Goal: Task Accomplishment & Management: Use online tool/utility

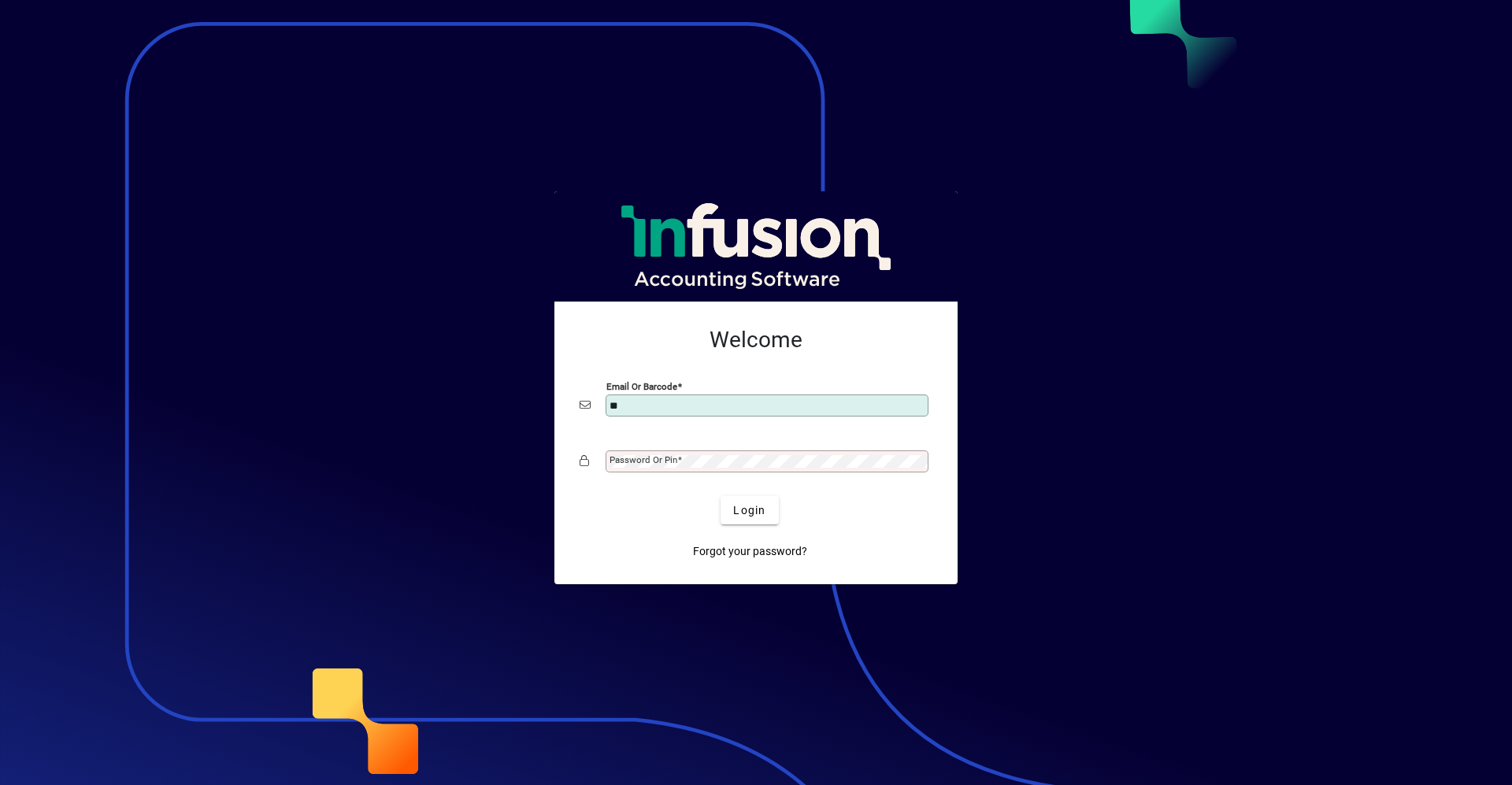
type input "*"
type input "**********"
click at [721, 496] on button "Login" at bounding box center [750, 510] width 58 height 28
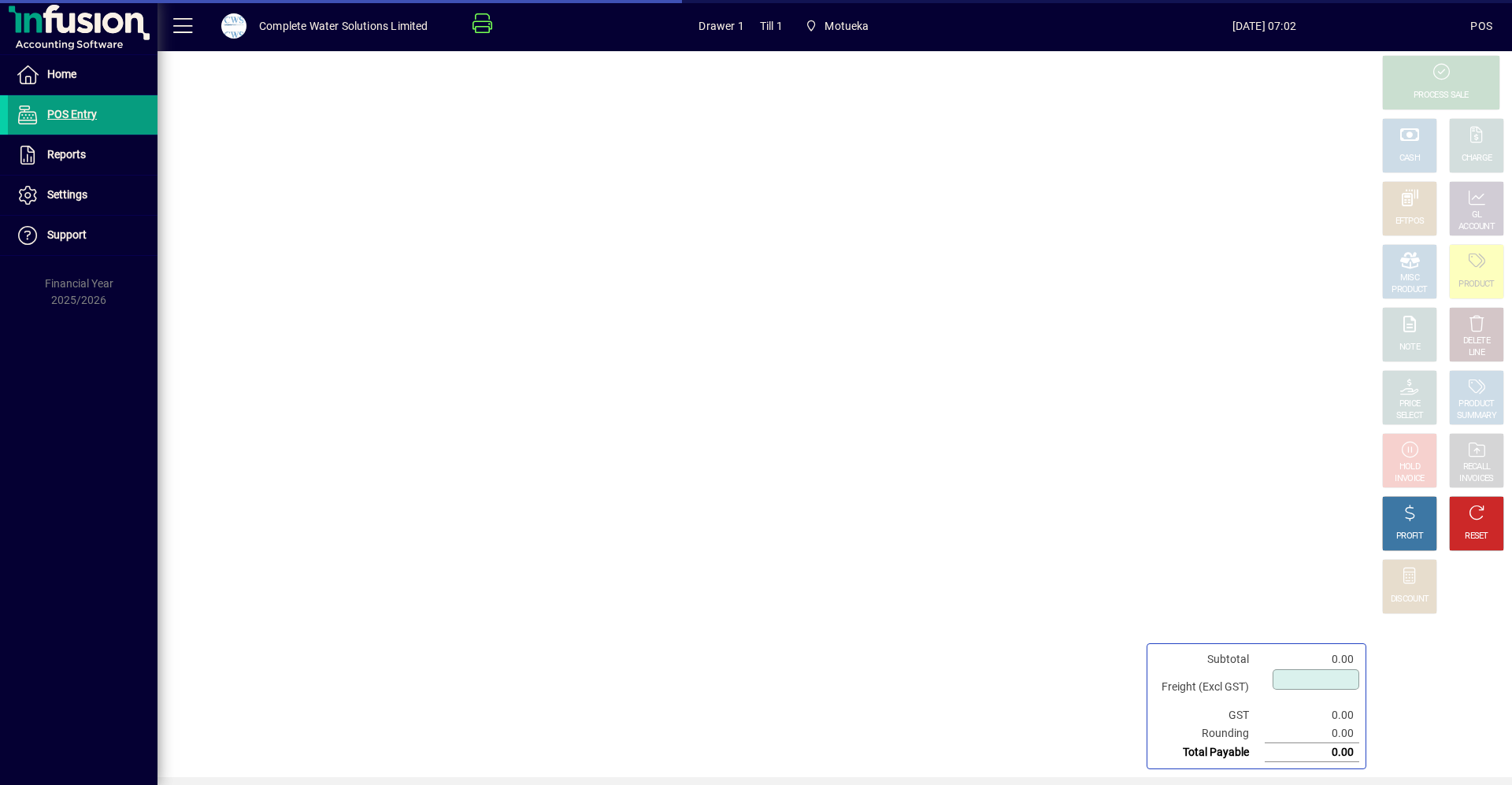
type input "****"
